Goal: Task Accomplishment & Management: Use online tool/utility

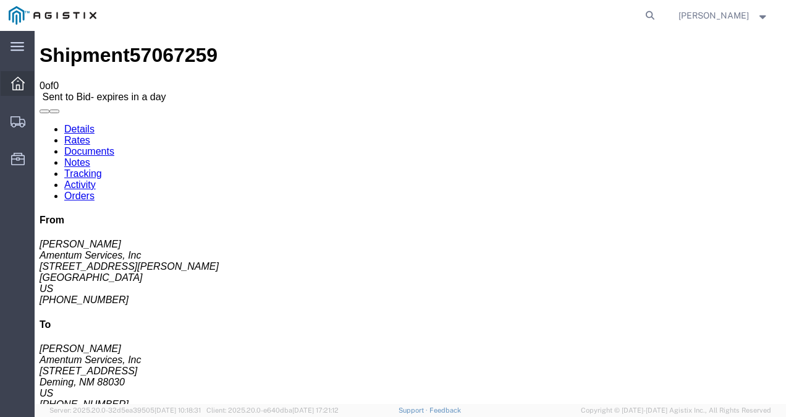
click at [18, 77] on svg-icon at bounding box center [18, 84] width 14 height 14
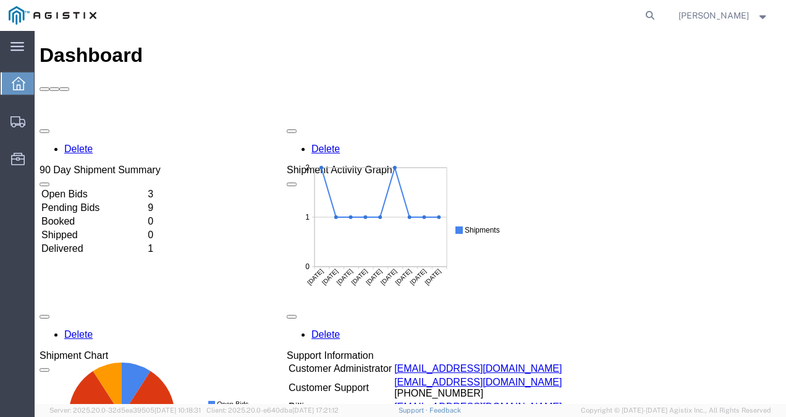
click at [95, 188] on td "Open Bids" at bounding box center [93, 194] width 105 height 12
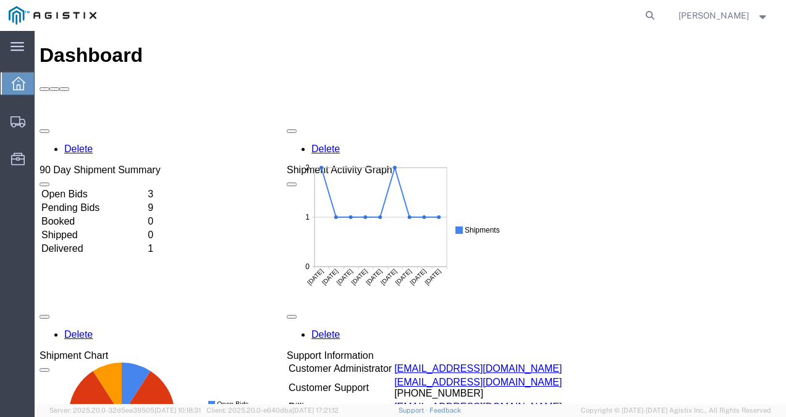
click at [146, 188] on td "Open Bids" at bounding box center [93, 194] width 105 height 12
